Goal: Task Accomplishment & Management: Manage account settings

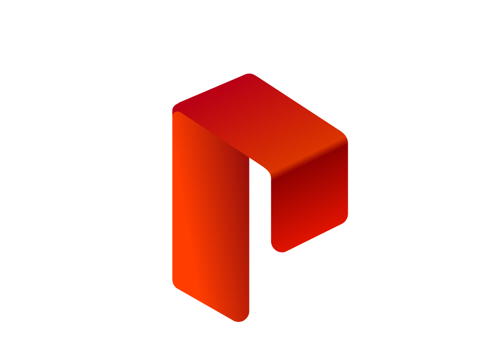
type input "**********"
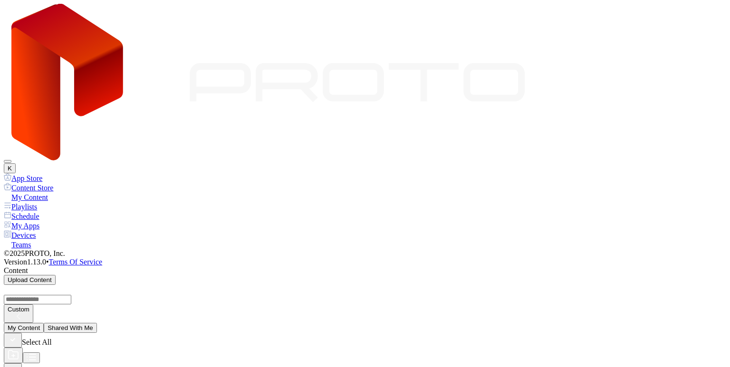
click at [41, 221] on div "My Apps" at bounding box center [365, 226] width 722 height 10
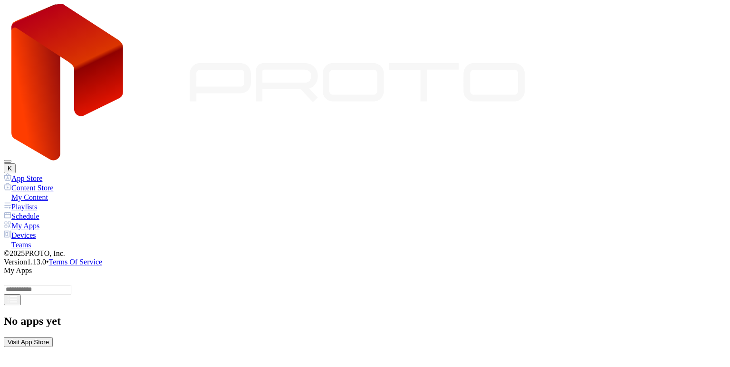
click at [41, 230] on div "Devices" at bounding box center [365, 235] width 722 height 10
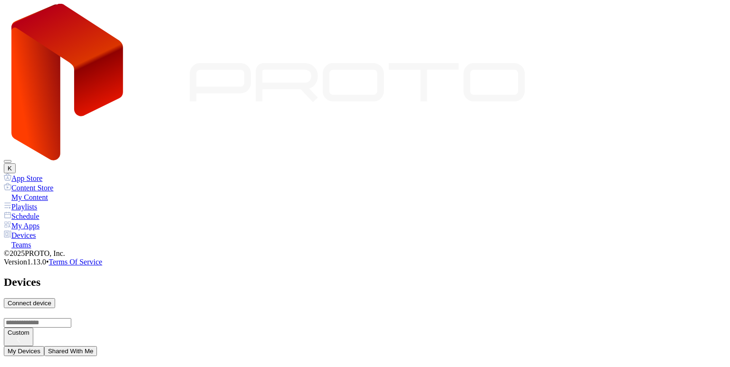
click at [97, 346] on button "Shared With Me" at bounding box center [70, 351] width 53 height 10
click at [44, 346] on button "My Devices" at bounding box center [24, 351] width 40 height 10
click at [37, 211] on div "Schedule" at bounding box center [365, 216] width 722 height 10
click at [52, 192] on div "My Content" at bounding box center [365, 197] width 722 height 10
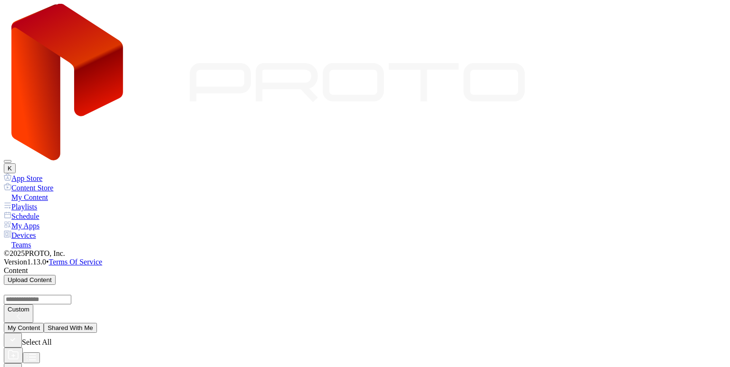
click at [97, 323] on button "Shared With Me" at bounding box center [70, 328] width 53 height 10
click at [16, 163] on button "K" at bounding box center [10, 168] width 12 height 10
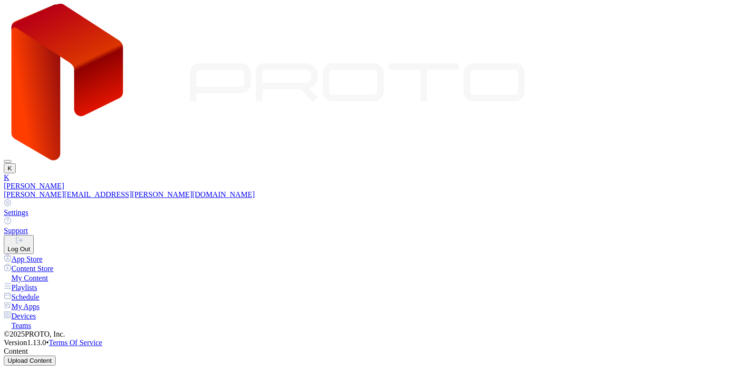
click at [30, 246] on div "Log Out" at bounding box center [19, 249] width 22 height 7
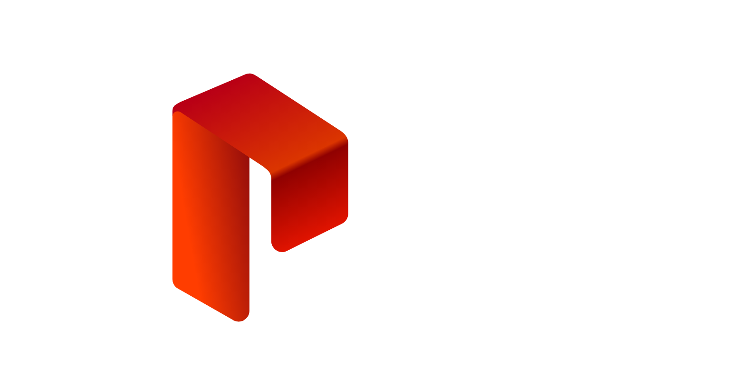
type input "**********"
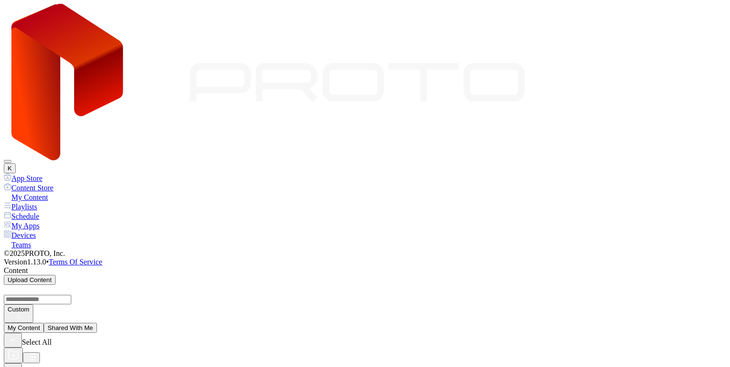
click at [16, 163] on button "K" at bounding box center [10, 168] width 12 height 10
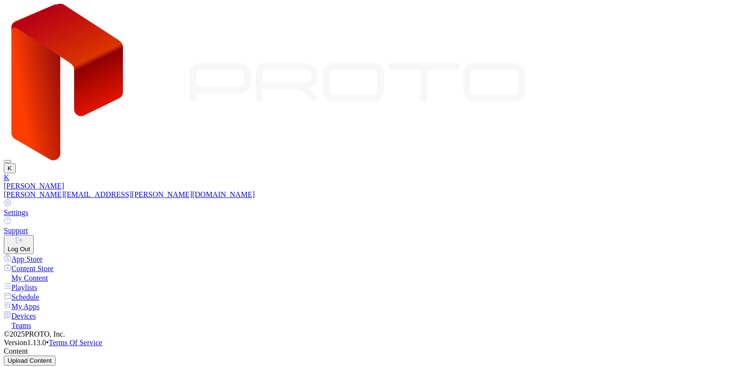
click at [30, 246] on div "Log Out" at bounding box center [19, 249] width 22 height 7
